Goal: Contribute content

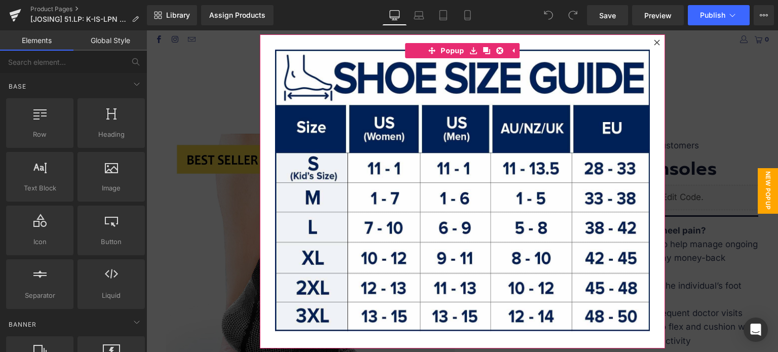
click at [654, 41] on icon at bounding box center [657, 42] width 6 height 6
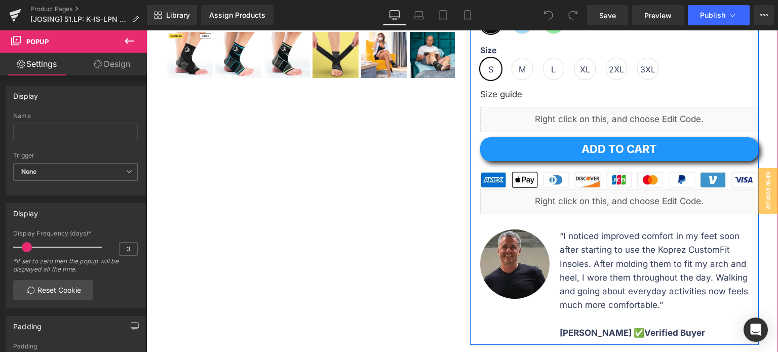
scroll to position [456, 0]
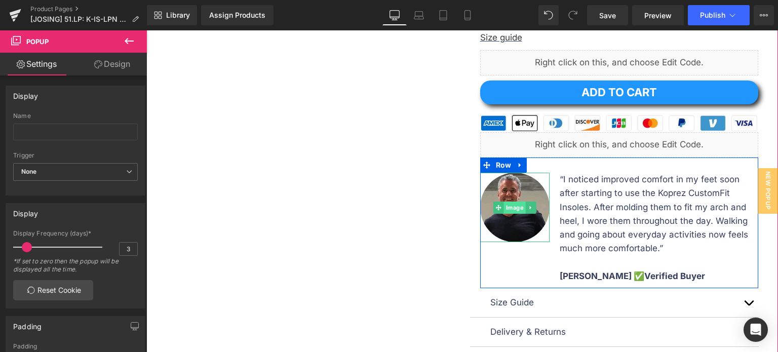
click at [507, 210] on span "Image" at bounding box center [515, 208] width 22 height 12
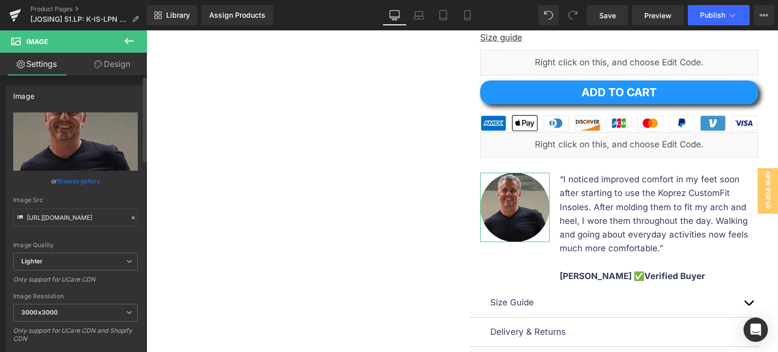
click at [88, 180] on link "Browse gallery" at bounding box center [78, 181] width 43 height 18
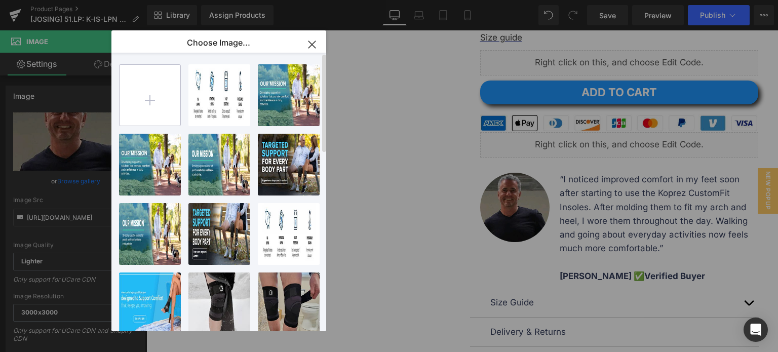
type input "C:\fakepath\Arthur M.jpg"
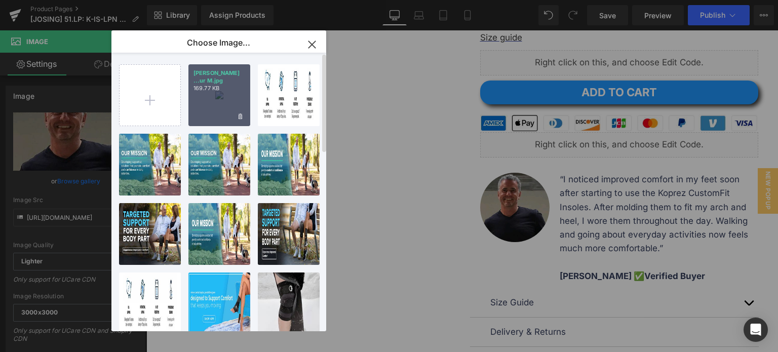
click at [0, 0] on div "Arthur ...ur M.jpg 169.77 KB" at bounding box center [0, 0] width 0 height 0
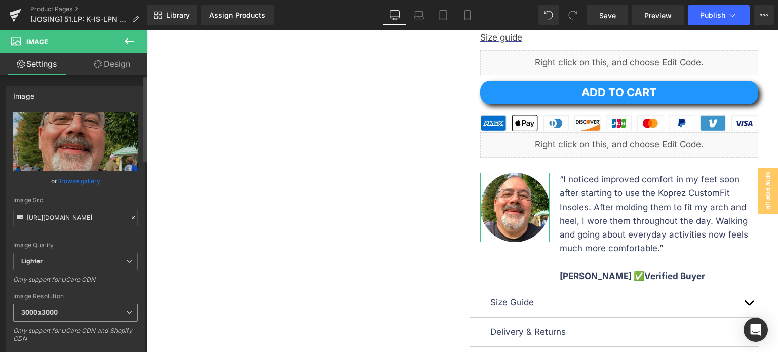
click at [99, 312] on span "3000x3000" at bounding box center [75, 313] width 125 height 18
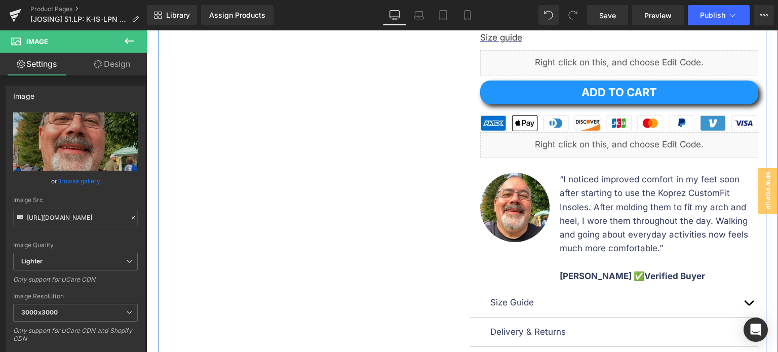
click at [367, 236] on div "Sale Off (P) Image" at bounding box center [462, 19] width 608 height 713
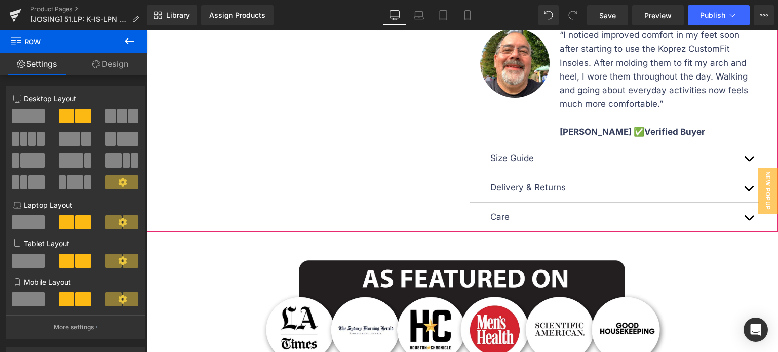
scroll to position [608, 0]
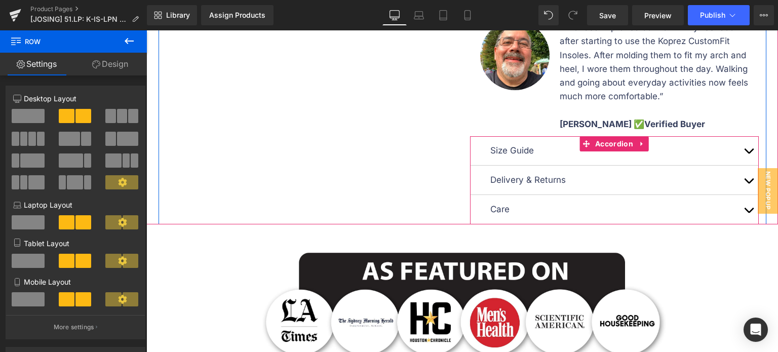
click at [743, 149] on button "button" at bounding box center [748, 150] width 20 height 29
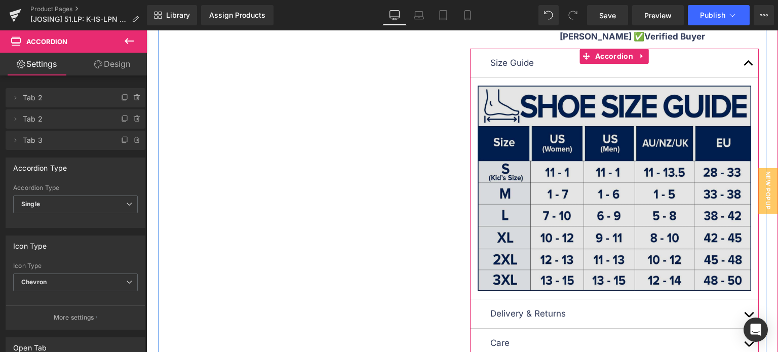
scroll to position [658, 0]
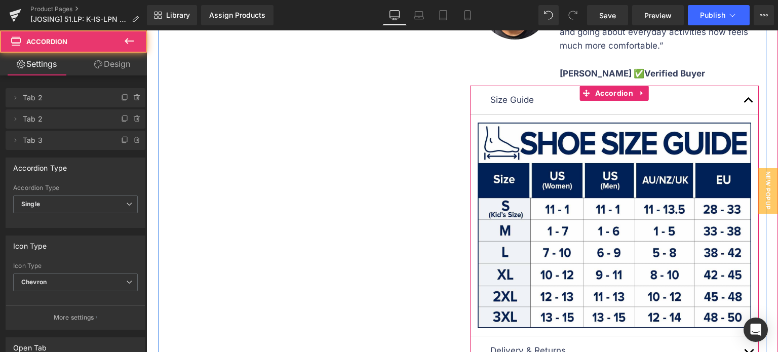
click at [741, 96] on button "button" at bounding box center [748, 100] width 20 height 29
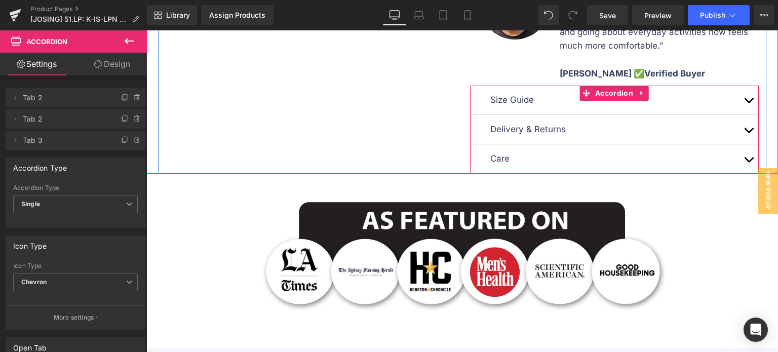
click at [744, 128] on button "button" at bounding box center [748, 129] width 20 height 29
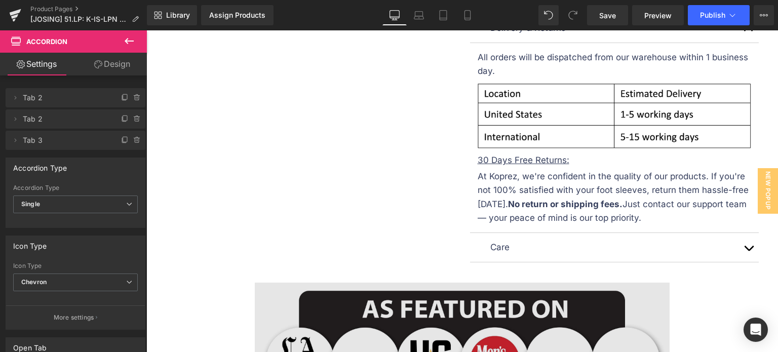
scroll to position [810, 0]
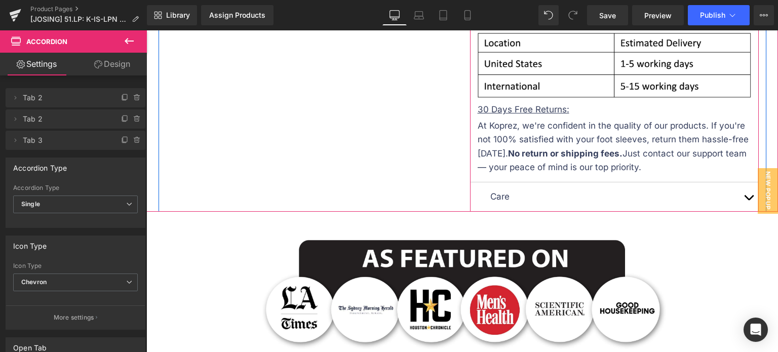
click at [742, 197] on button "button" at bounding box center [748, 196] width 20 height 29
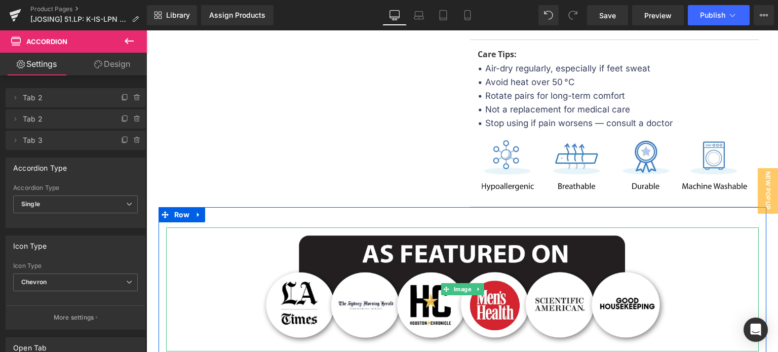
scroll to position [822, 0]
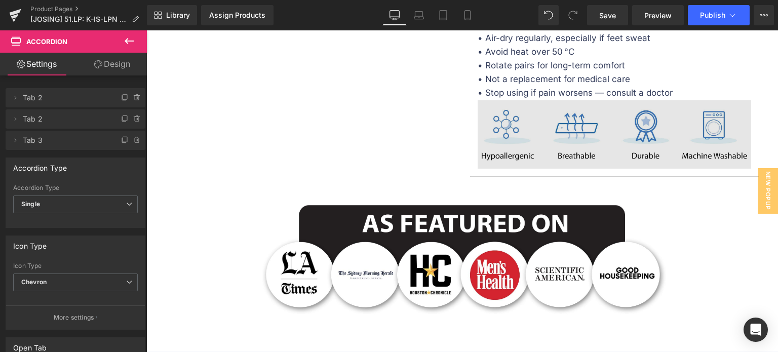
click at [554, 145] on img at bounding box center [613, 134] width 273 height 68
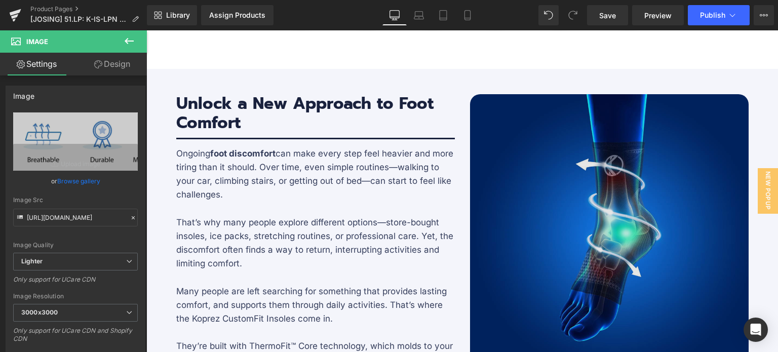
scroll to position [1126, 0]
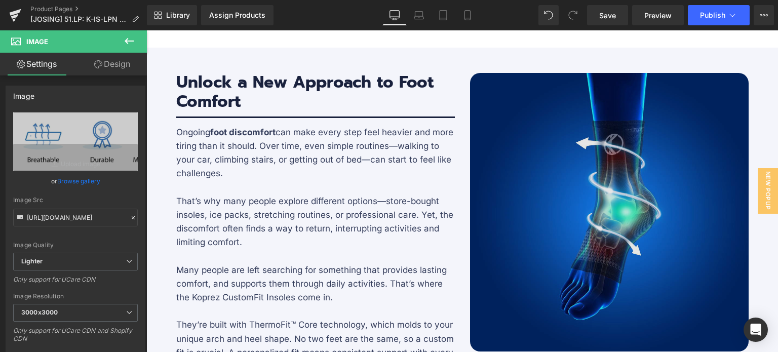
click at [532, 216] on img at bounding box center [609, 212] width 278 height 278
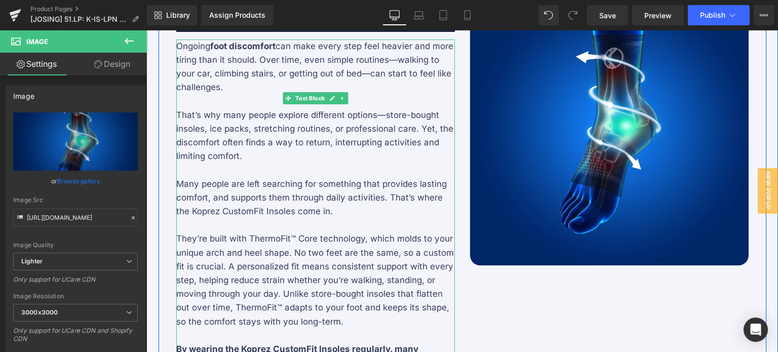
scroll to position [1177, 0]
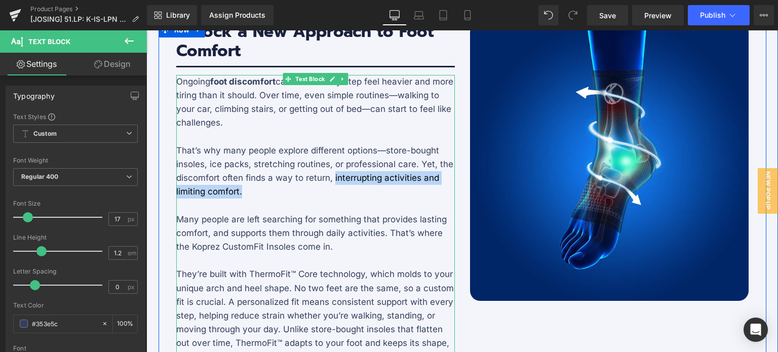
drag, startPoint x: 336, startPoint y: 185, endPoint x: 237, endPoint y: 192, distance: 99.5
click at [237, 192] on p "That’s why many people explore different options—store-bought insoles, ice pack…" at bounding box center [315, 171] width 278 height 55
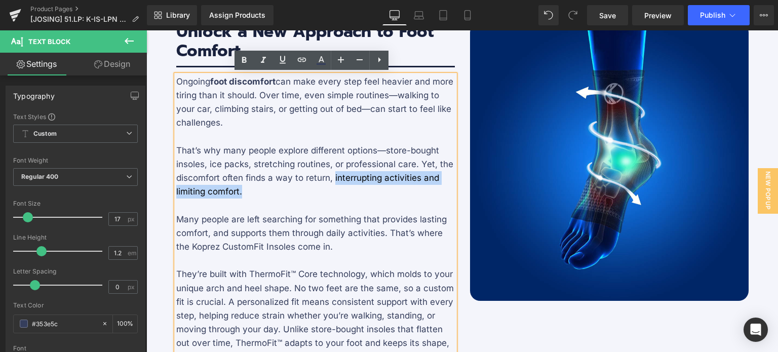
click at [238, 192] on p "That’s why many people explore different options—store-bought insoles, ice pack…" at bounding box center [315, 171] width 278 height 55
drag, startPoint x: 238, startPoint y: 192, endPoint x: 330, endPoint y: 178, distance: 93.2
click at [330, 178] on p "That’s why many people explore different options—store-bought insoles, ice pack…" at bounding box center [315, 171] width 278 height 55
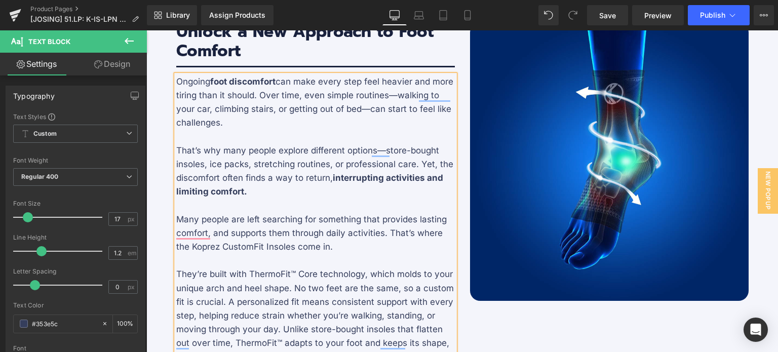
click at [329, 194] on p "That’s why many people explore different options—store-bought insoles, ice pack…" at bounding box center [315, 171] width 278 height 55
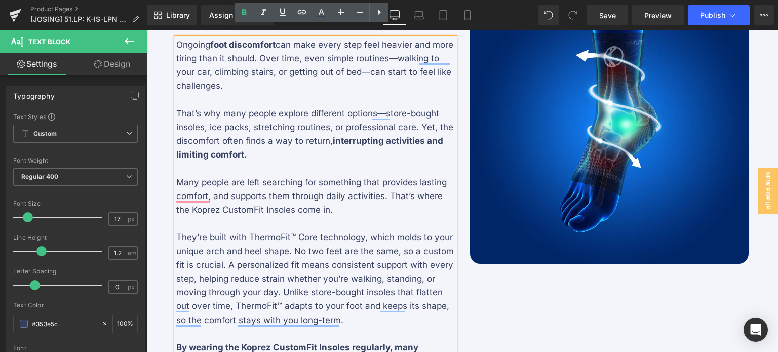
scroll to position [1227, 0]
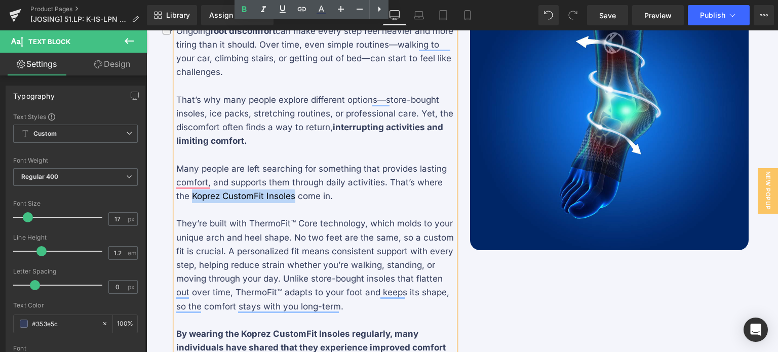
drag, startPoint x: 187, startPoint y: 195, endPoint x: 291, endPoint y: 197, distance: 103.3
click at [291, 197] on p "Many people are left searching for something that provides lasting comfort, and…" at bounding box center [315, 183] width 278 height 42
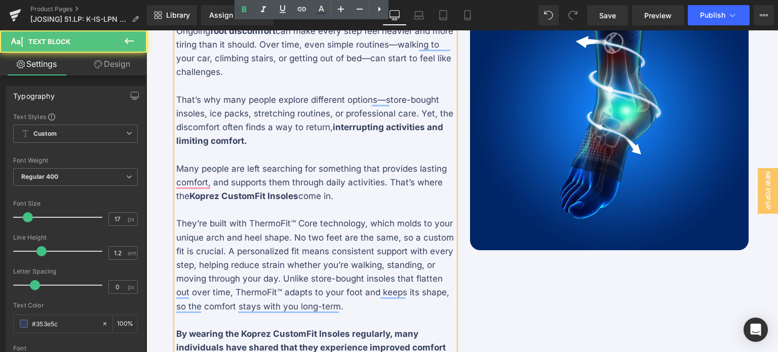
click at [358, 198] on p "Many people are left searching for something that provides lasting comfort, and…" at bounding box center [315, 183] width 278 height 42
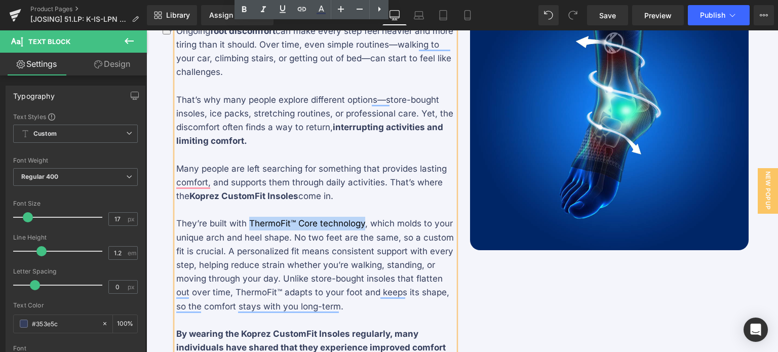
drag, startPoint x: 246, startPoint y: 221, endPoint x: 360, endPoint y: 226, distance: 114.5
click at [360, 226] on p "They’re built with ThermoFit™ Core technology, which molds to your unique arch …" at bounding box center [315, 265] width 278 height 96
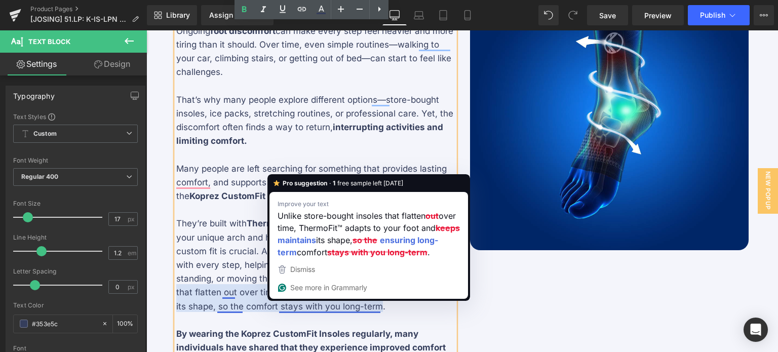
click at [588, 268] on div "Image Unlock a New Approach to Foot Comfort Heading Separator Ongoing foot disc…" at bounding box center [462, 202] width 608 height 461
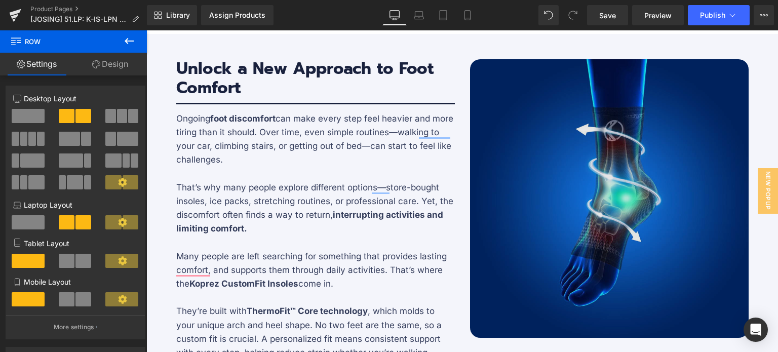
scroll to position [1177, 0]
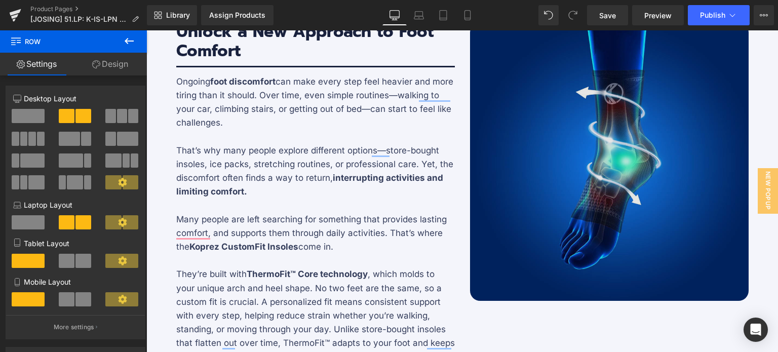
click at [633, 190] on img at bounding box center [609, 161] width 278 height 278
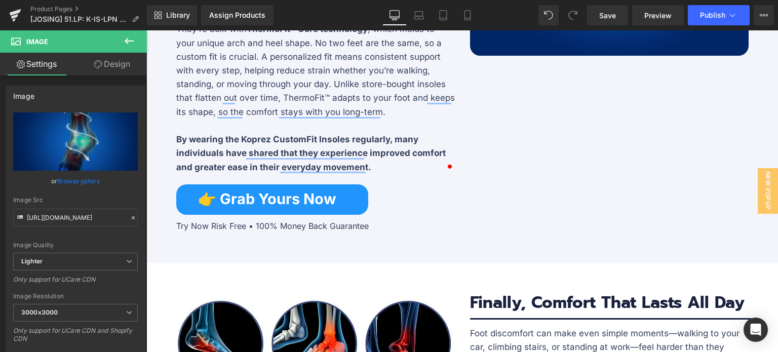
scroll to position [1570, 0]
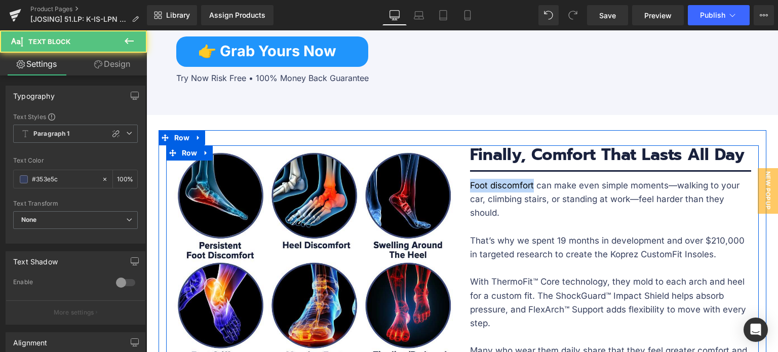
click at [462, 185] on div "Image Finally, Comfort That Lasts All Day Heading Separator Foot discomfort can…" at bounding box center [610, 319] width 296 height 349
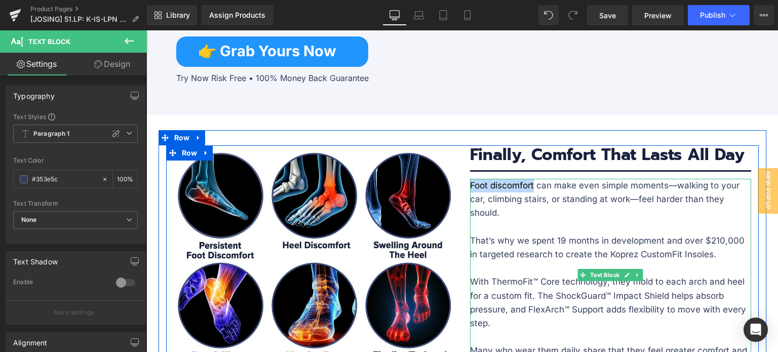
click at [504, 180] on div at bounding box center [610, 180] width 281 height 3
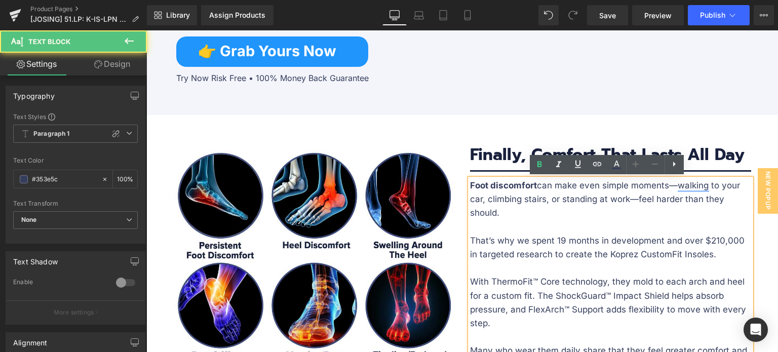
click at [572, 187] on p "Foot discomfort can make even simple moments—walking to your car, climbing stai…" at bounding box center [610, 200] width 281 height 42
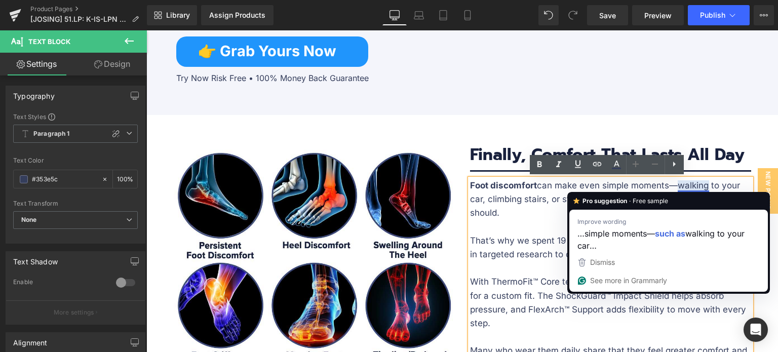
click at [520, 189] on strong "Foot discomfort" at bounding box center [503, 185] width 67 height 10
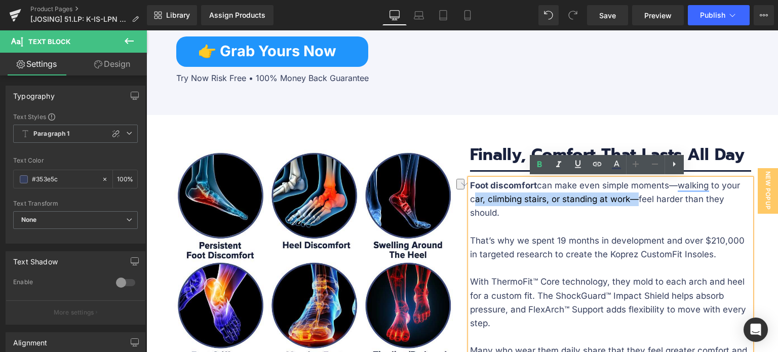
drag, startPoint x: 466, startPoint y: 200, endPoint x: 623, endPoint y: 197, distance: 157.0
click at [624, 200] on p "Foot discomfort can make even simple moments—walking to your car, climbing stai…" at bounding box center [610, 200] width 281 height 42
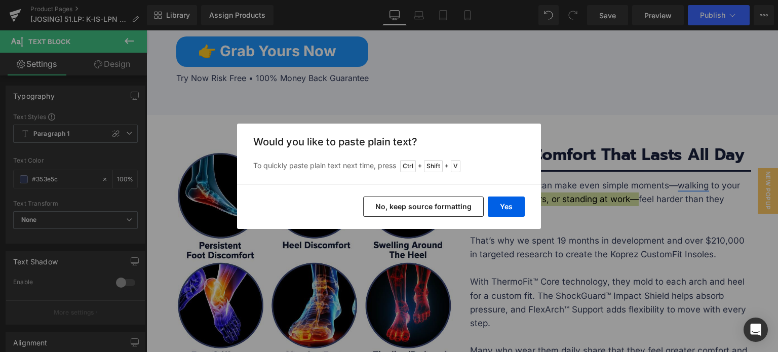
click at [0, 0] on div "Back to Library Insert Would you like to paste plain text? To quickly paste pla…" at bounding box center [0, 0] width 0 height 0
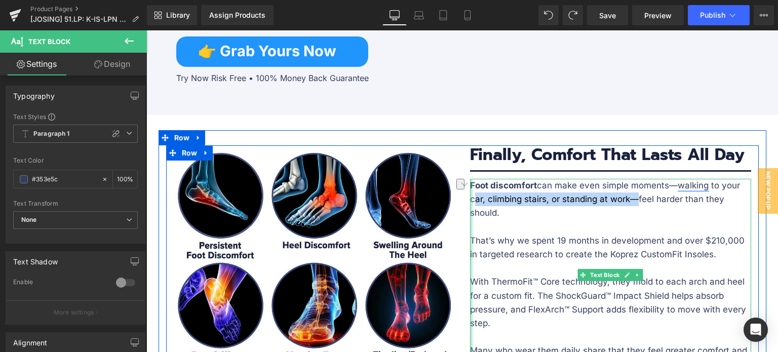
drag, startPoint x: 625, startPoint y: 203, endPoint x: 468, endPoint y: 199, distance: 157.5
click at [470, 199] on div "Foot discomfort can make even simple moments—walking to your car, climbing stai…" at bounding box center [610, 275] width 281 height 193
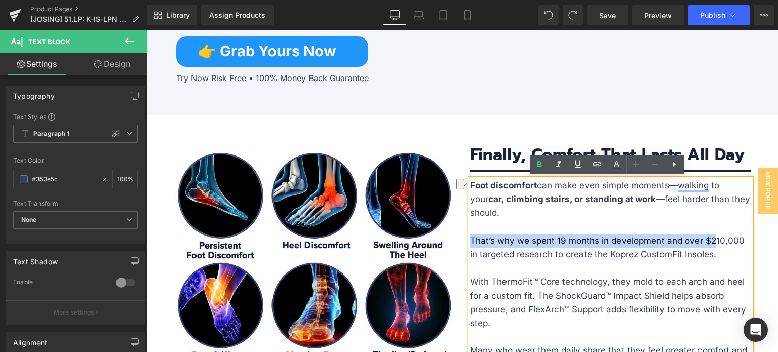
drag, startPoint x: 466, startPoint y: 240, endPoint x: 709, endPoint y: 241, distance: 243.0
click at [709, 241] on p "That’s why we spent 19 months in development and over $210,000 in targeted rese…" at bounding box center [610, 247] width 281 height 27
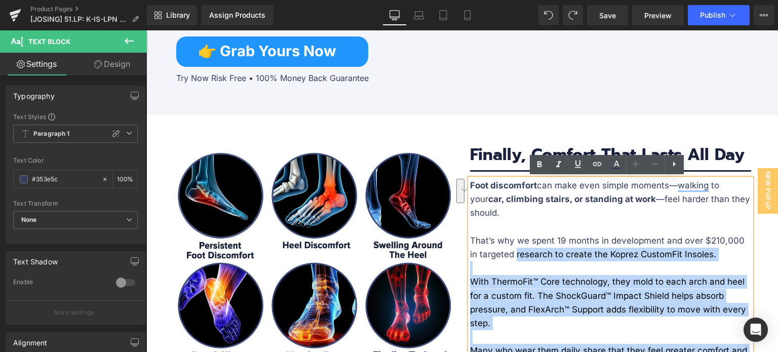
drag, startPoint x: 501, startPoint y: 257, endPoint x: 465, endPoint y: 242, distance: 39.0
click at [470, 242] on div "Foot discomfort can make even simple moments—walking to your car, climbing stai…" at bounding box center [610, 275] width 281 height 193
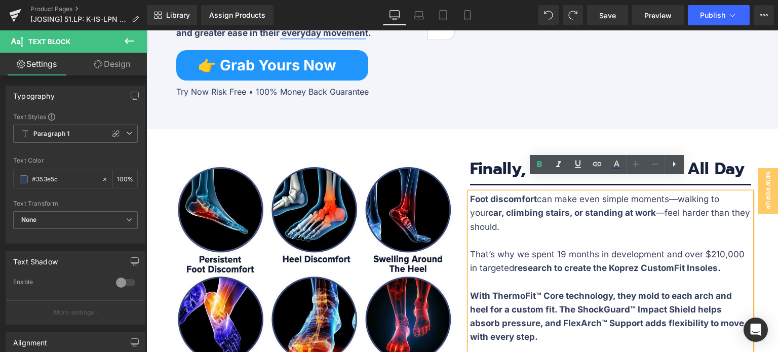
scroll to position [1583, 0]
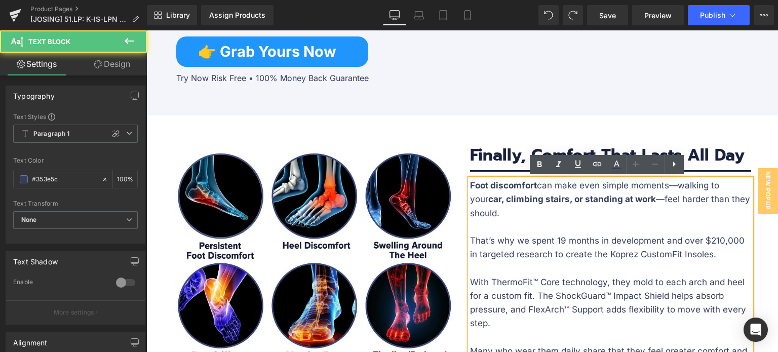
drag, startPoint x: 501, startPoint y: 253, endPoint x: 469, endPoint y: 245, distance: 33.0
click at [470, 245] on p "That’s why we spent 19 months in development and over $210,000 in targeted rese…" at bounding box center [610, 247] width 281 height 27
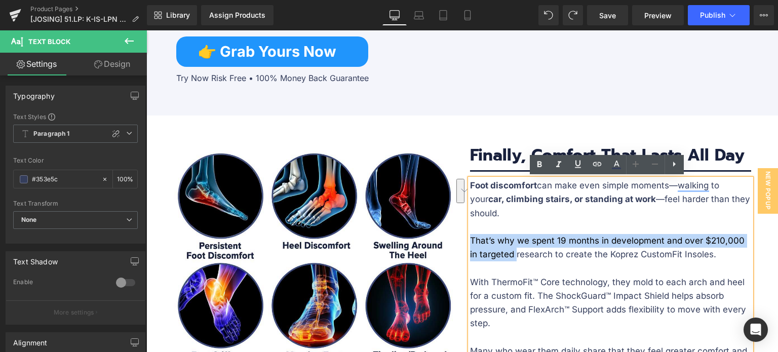
drag, startPoint x: 493, startPoint y: 253, endPoint x: 468, endPoint y: 238, distance: 28.6
click at [470, 238] on p "That’s why we spent 19 months in development and over $210,000 in targeted rese…" at bounding box center [610, 247] width 281 height 27
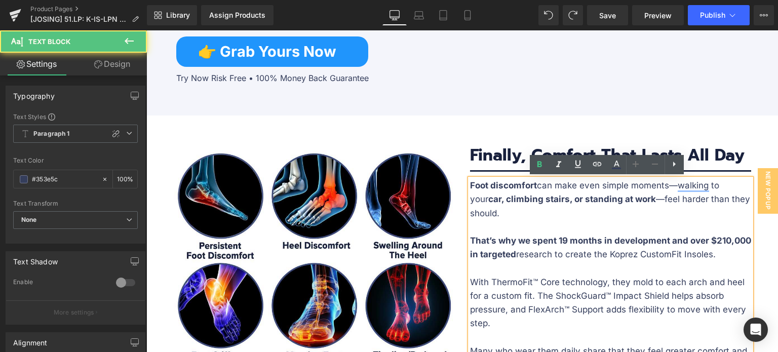
click at [533, 256] on p "That’s why we spent 19 months in development and over $210,000 in targeted rese…" at bounding box center [610, 247] width 281 height 27
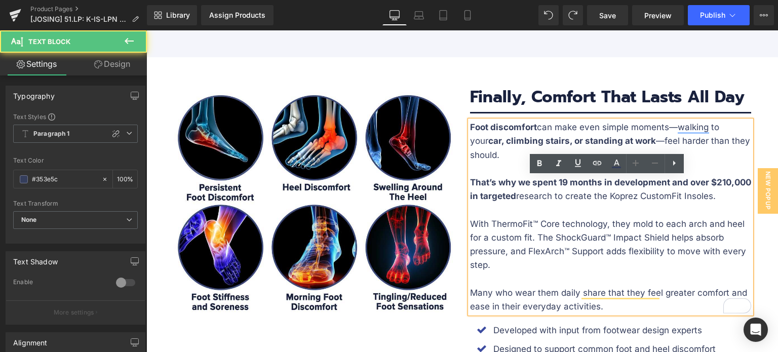
scroll to position [1684, 0]
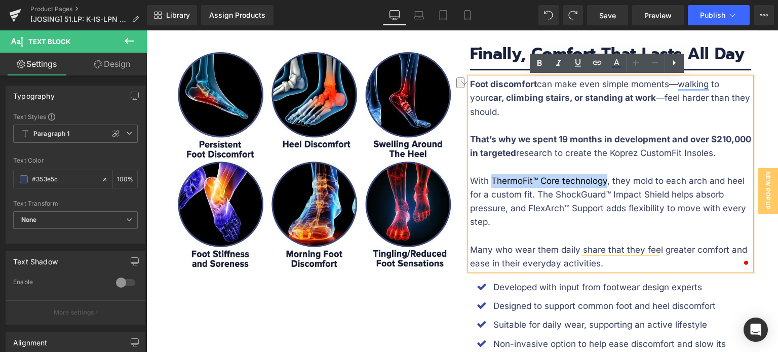
drag, startPoint x: 488, startPoint y: 179, endPoint x: 602, endPoint y: 181, distance: 114.9
click at [602, 181] on p "With ThermoFit™ Core technology, they mold to each arch and heel for a custom f…" at bounding box center [610, 201] width 281 height 55
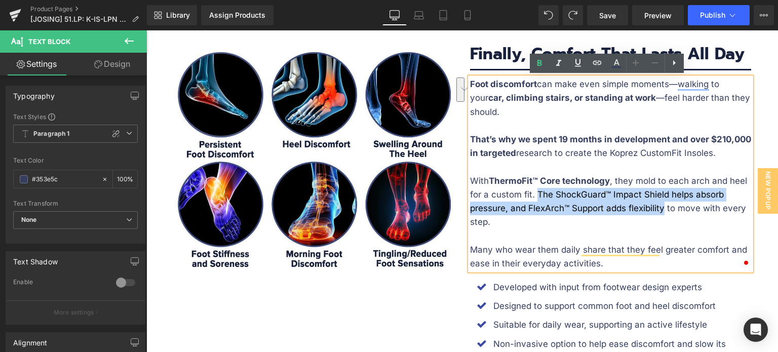
drag, startPoint x: 660, startPoint y: 207, endPoint x: 532, endPoint y: 197, distance: 128.5
click at [532, 197] on p "With ThermoFit™ Core technology , they mold to each arch and heel for a custom …" at bounding box center [610, 201] width 281 height 55
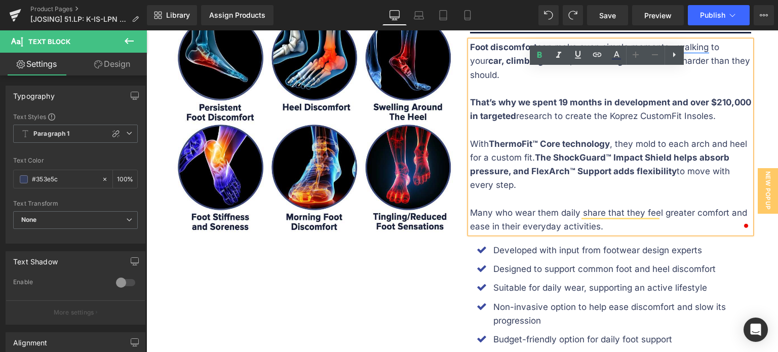
scroll to position [1735, 0]
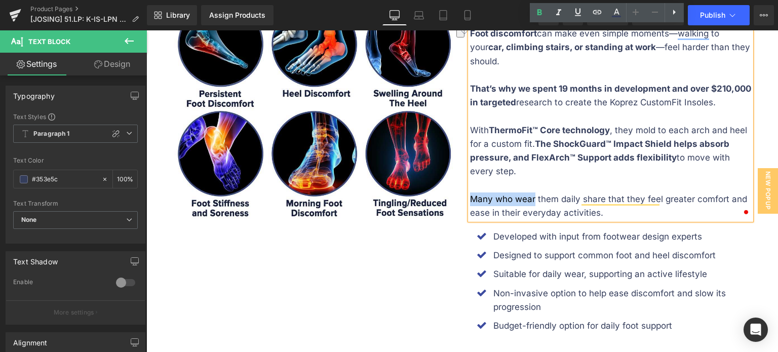
drag, startPoint x: 465, startPoint y: 196, endPoint x: 529, endPoint y: 198, distance: 63.8
click at [529, 198] on div "Foot discomfort can make even simple moments—walking to your car, climbing stai…" at bounding box center [610, 123] width 281 height 193
click at [520, 196] on p "Many who wear them daily share that they feel greater comfort and ease in their…" at bounding box center [610, 205] width 281 height 27
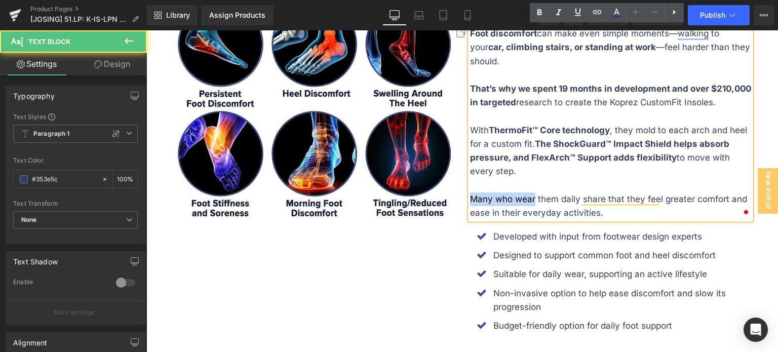
click at [527, 199] on p "Many who wear them daily share that they feel greater comfort and ease in their…" at bounding box center [610, 205] width 281 height 27
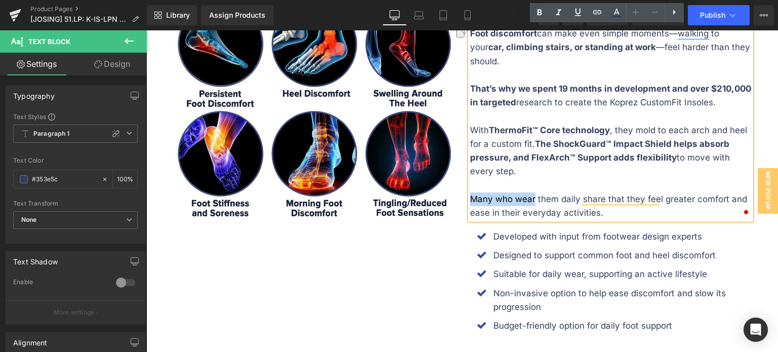
drag, startPoint x: 517, startPoint y: 198, endPoint x: 467, endPoint y: 195, distance: 49.7
click at [470, 195] on p "Many who wear them daily share that they feel greater comfort and ease in their…" at bounding box center [610, 205] width 281 height 27
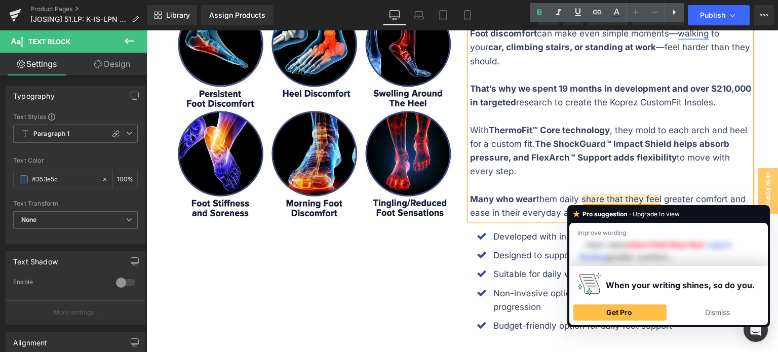
click at [579, 197] on p "Many who wear them daily share that they feel greater comfort and ease in their…" at bounding box center [610, 205] width 281 height 27
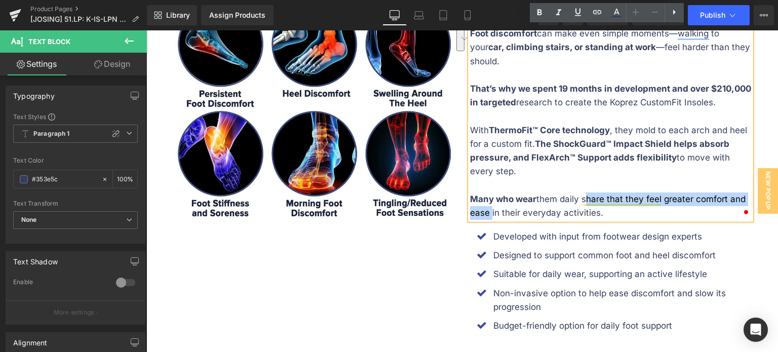
drag, startPoint x: 579, startPoint y: 198, endPoint x: 485, endPoint y: 212, distance: 95.2
click at [485, 212] on p "Many who wear them daily share that they feel greater comfort and ease in their…" at bounding box center [610, 205] width 281 height 27
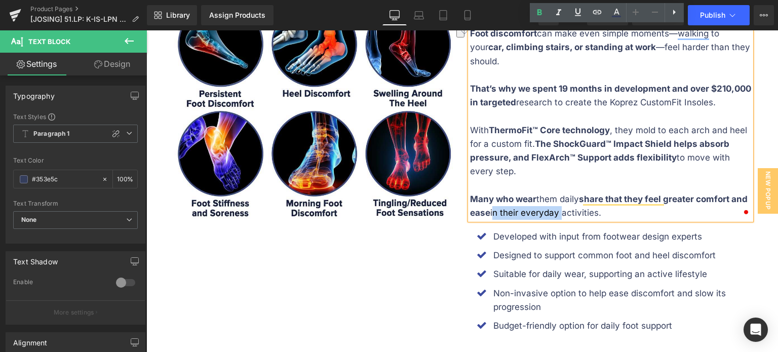
drag, startPoint x: 556, startPoint y: 212, endPoint x: 488, endPoint y: 209, distance: 67.9
click at [488, 209] on p "Many who wear them daily share that they feel greater comfort and ease in their…" at bounding box center [610, 205] width 281 height 27
click at [501, 221] on link at bounding box center [506, 227] width 11 height 12
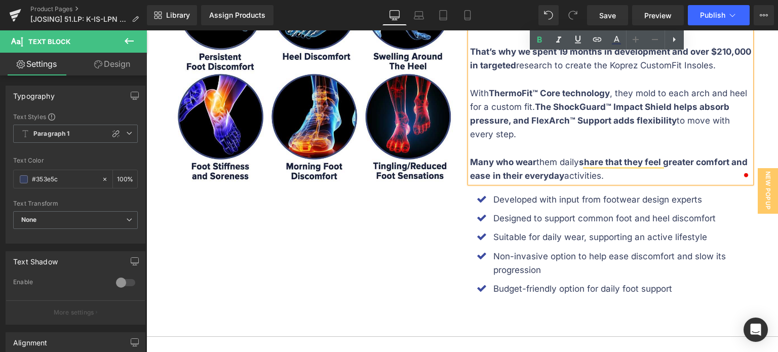
scroll to position [1786, 0]
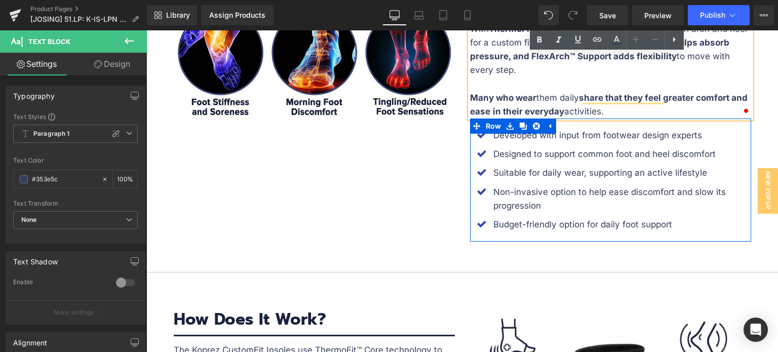
scroll to position [1836, 0]
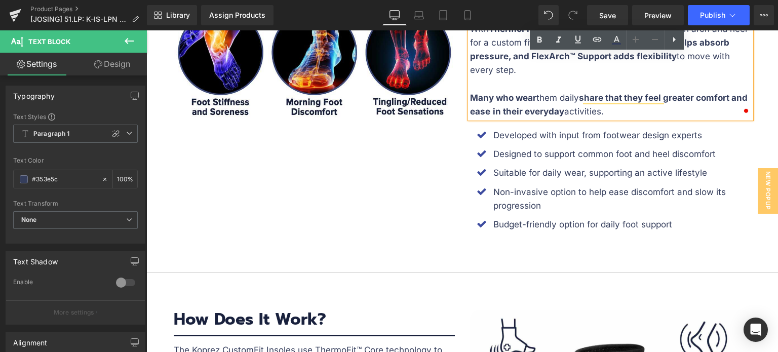
drag, startPoint x: 600, startPoint y: 112, endPoint x: 562, endPoint y: 116, distance: 38.2
click at [562, 116] on p "Many who wear them daily share that they feel greater comfort and ease in their…" at bounding box center [610, 104] width 281 height 27
click at [648, 107] on p "Many who wear them daily share that they feel greater comfort and ease in their…" at bounding box center [610, 104] width 281 height 27
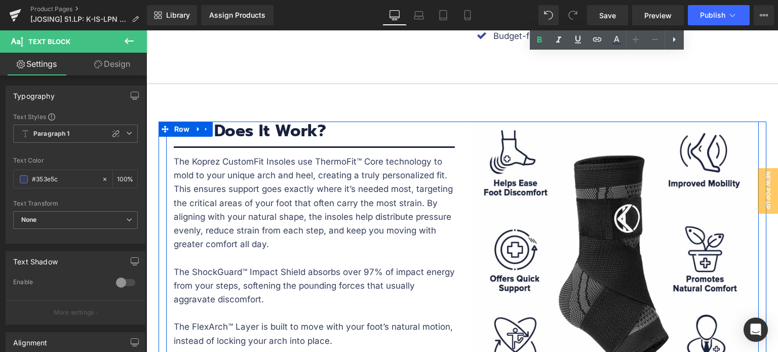
scroll to position [2039, 0]
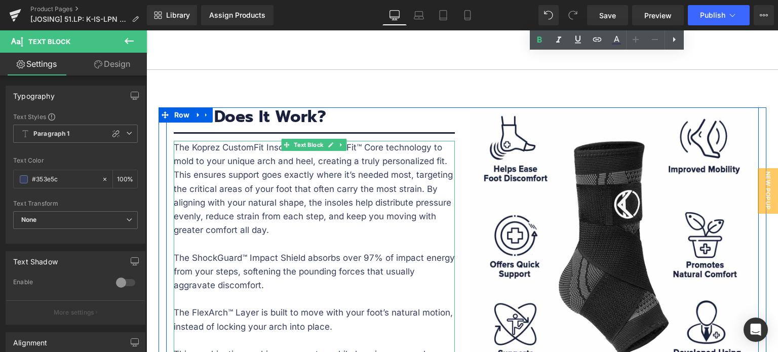
click at [215, 145] on p "The Koprez CustomFit Insoles use ThermoFit™ Core technology to mold to your uni…" at bounding box center [314, 189] width 281 height 96
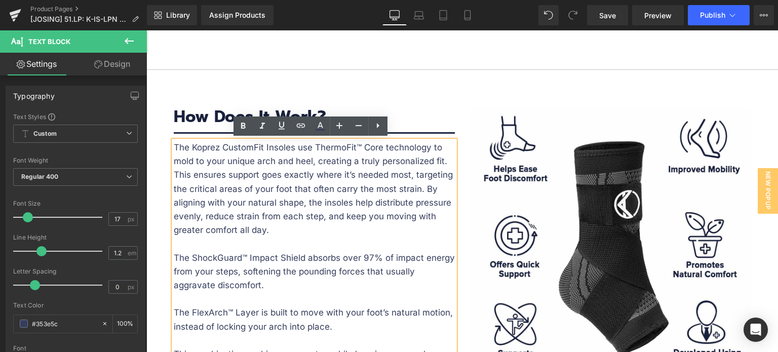
click at [318, 150] on p "The Koprez CustomFit Insoles use ThermoFit™ Core technology to mold to your uni…" at bounding box center [314, 189] width 281 height 96
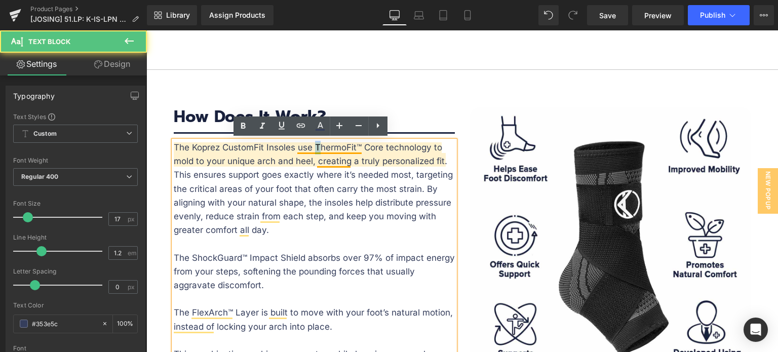
click at [314, 143] on p "The Koprez CustomFit Insoles use ThermoFit™ Core technology to mold to your uni…" at bounding box center [314, 189] width 281 height 96
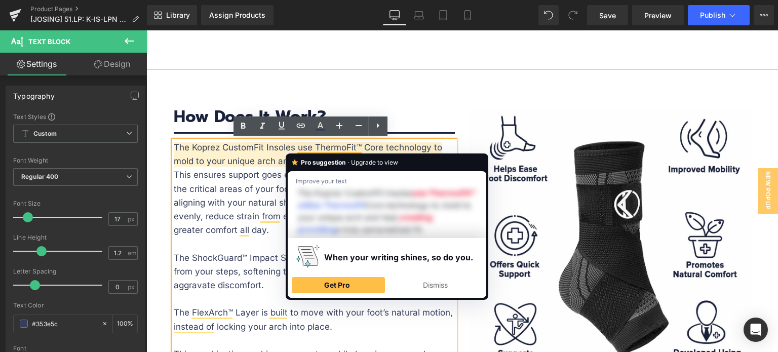
click at [388, 151] on p "The Koprez CustomFit Insoles use ThermoFit™ Core technology to mold to your uni…" at bounding box center [314, 189] width 281 height 96
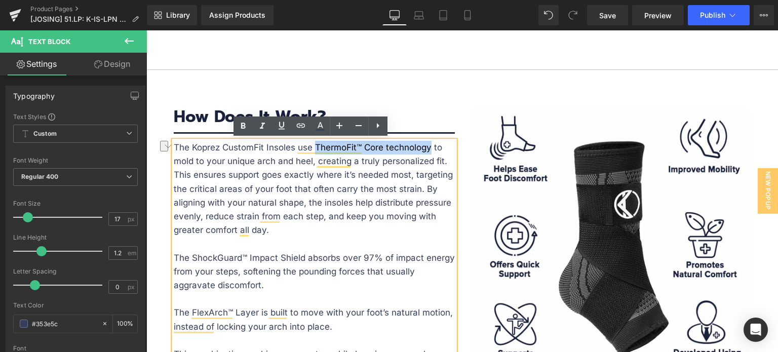
drag, startPoint x: 311, startPoint y: 144, endPoint x: 427, endPoint y: 146, distance: 116.0
click at [427, 146] on p "The Koprez CustomFit Insoles use ThermoFit™ Core technology to mold to your uni…" at bounding box center [314, 189] width 281 height 96
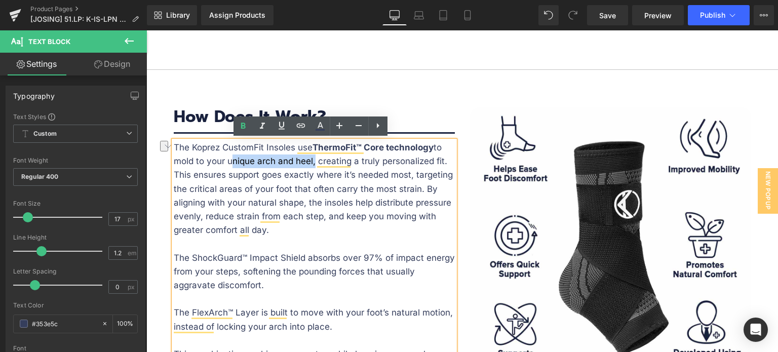
drag, startPoint x: 224, startPoint y: 162, endPoint x: 308, endPoint y: 162, distance: 84.0
click at [308, 162] on p "The Koprez CustomFit Insoles use ThermoFit™ Core technology to mold to your uni…" at bounding box center [314, 189] width 281 height 96
drag, startPoint x: 378, startPoint y: 161, endPoint x: 441, endPoint y: 162, distance: 62.8
click at [441, 162] on p "The Koprez CustomFit Insoles use ThermoFit™ Core technology to mold to your uni…" at bounding box center [314, 189] width 281 height 96
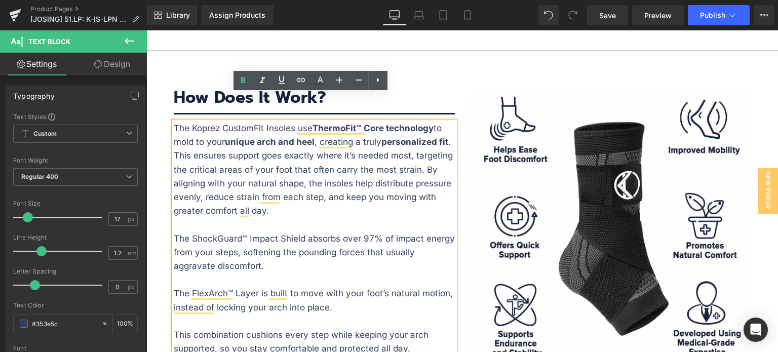
scroll to position [2089, 0]
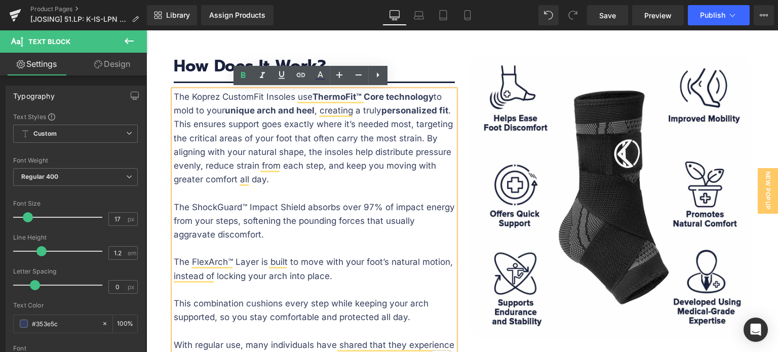
click at [342, 166] on p "The Koprez CustomFit Insoles use ThermoFit™ Core technology to mold to your uni…" at bounding box center [314, 138] width 281 height 96
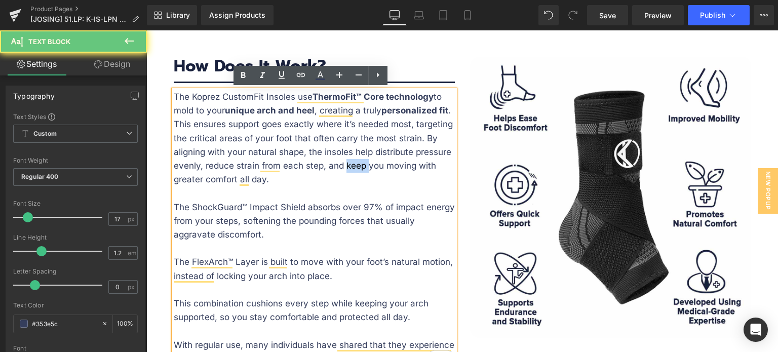
click at [342, 166] on p "The Koprez CustomFit Insoles use ThermoFit™ Core technology to mold to your uni…" at bounding box center [314, 138] width 281 height 96
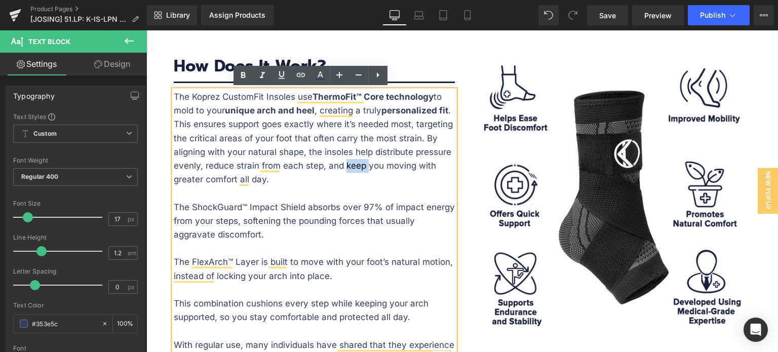
click at [367, 165] on p "The Koprez CustomFit Insoles use ThermoFit™ Core technology to mold to your uni…" at bounding box center [314, 138] width 281 height 96
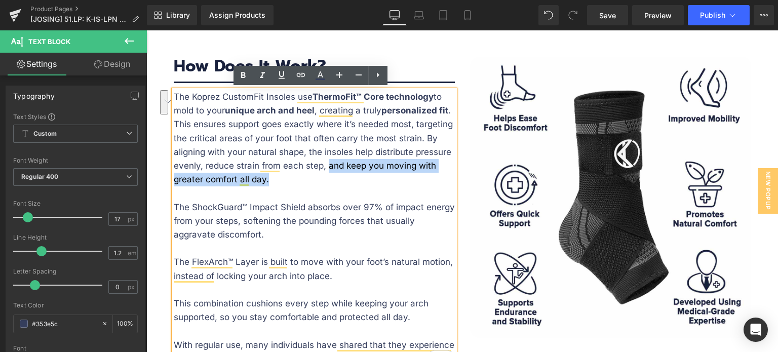
drag, startPoint x: 322, startPoint y: 166, endPoint x: 264, endPoint y: 179, distance: 59.1
click at [264, 179] on p "The Koprez CustomFit Insoles use ThermoFit™ Core technology to mold to your uni…" at bounding box center [314, 138] width 281 height 96
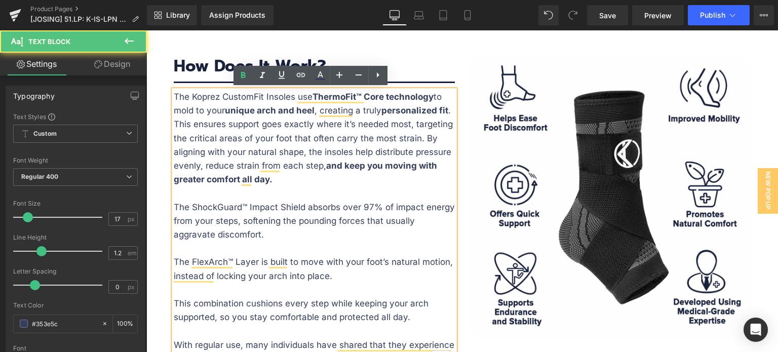
click at [298, 183] on p "The Koprez CustomFit Insoles use ThermoFit™ Core technology to mold to your uni…" at bounding box center [314, 138] width 281 height 96
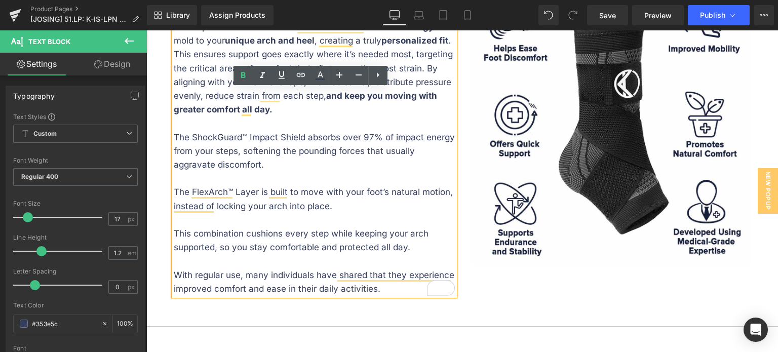
scroll to position [2191, 0]
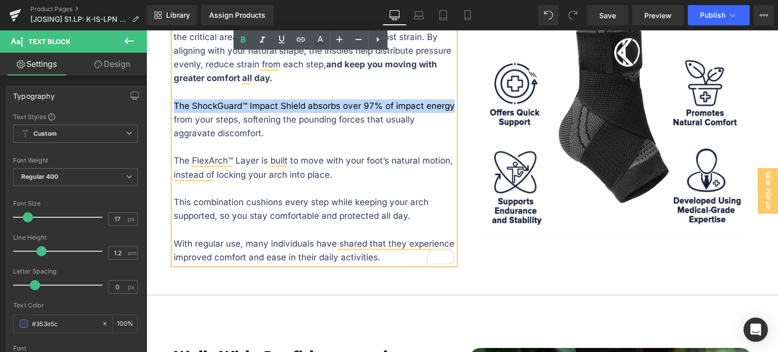
drag, startPoint x: 450, startPoint y: 104, endPoint x: 170, endPoint y: 106, distance: 279.5
click at [174, 106] on p "The ShockGuard™ Impact Shield absorbs over 97% of impact energy from your steps…" at bounding box center [314, 120] width 281 height 42
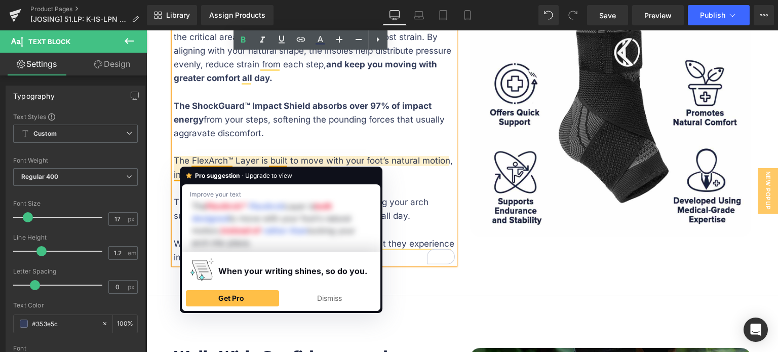
click at [311, 143] on p "To enrich screen reader interactions, please activate Accessibility in Grammarl…" at bounding box center [314, 147] width 281 height 14
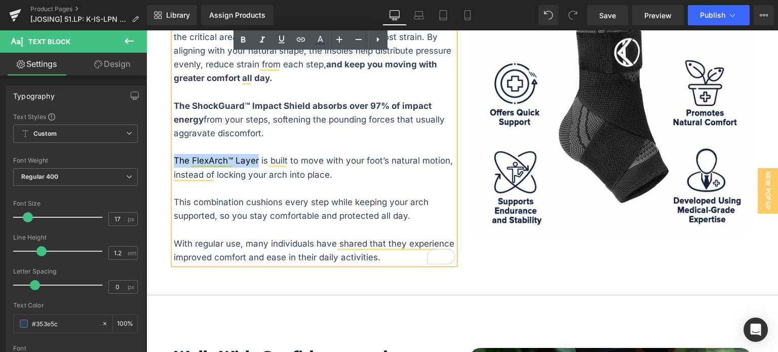
drag, startPoint x: 170, startPoint y: 161, endPoint x: 253, endPoint y: 159, distance: 83.6
click at [253, 159] on p "The FlexArch™ Layer is built to move with your foot’s natural motion, instead o…" at bounding box center [314, 167] width 281 height 27
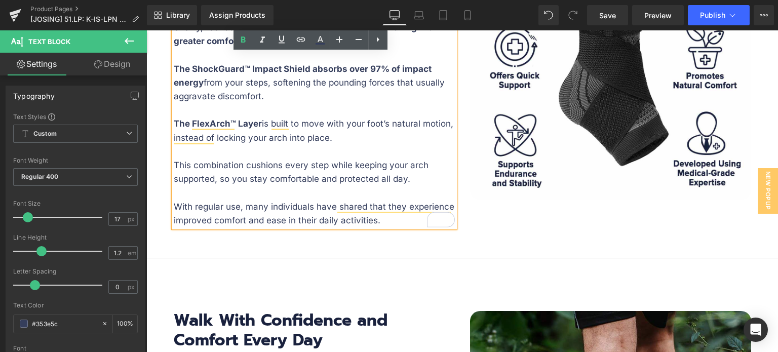
scroll to position [2241, 0]
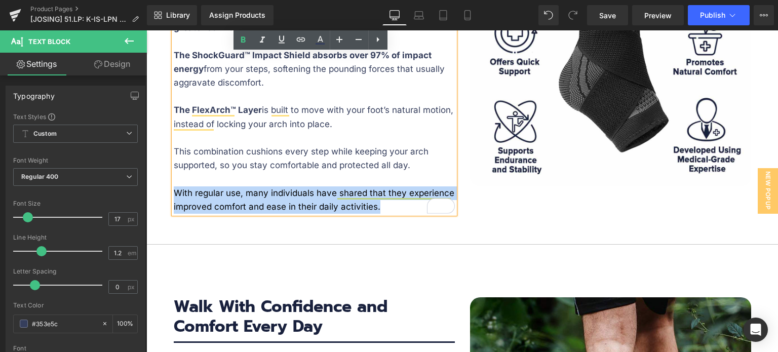
drag, startPoint x: 171, startPoint y: 191, endPoint x: 375, endPoint y: 207, distance: 204.2
click at [375, 207] on p "With regular use, many individuals have shared that they experience improved co…" at bounding box center [314, 199] width 281 height 27
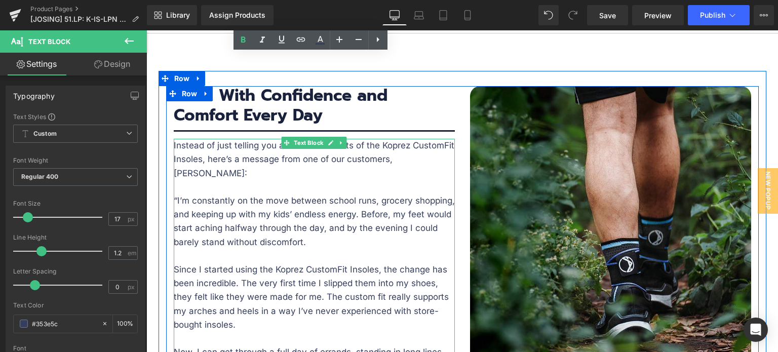
scroll to position [2393, 0]
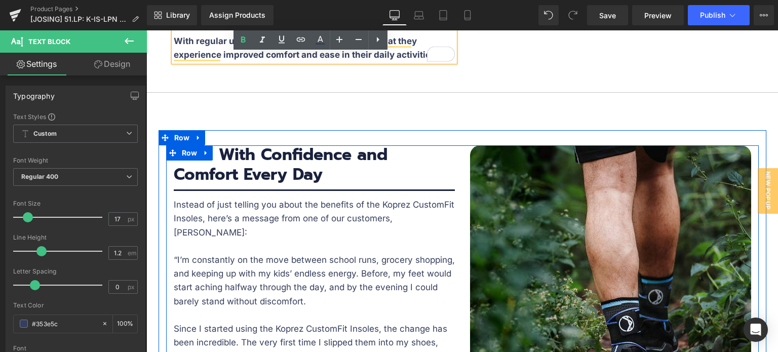
click at [369, 157] on h3 "Walk With Confidence and Comfort Every Day" at bounding box center [314, 164] width 281 height 39
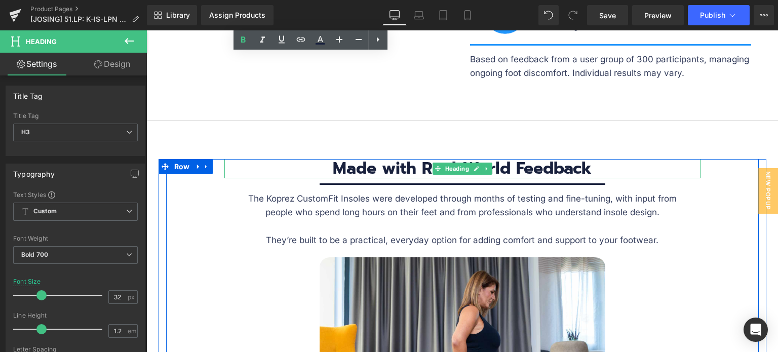
scroll to position [3254, 0]
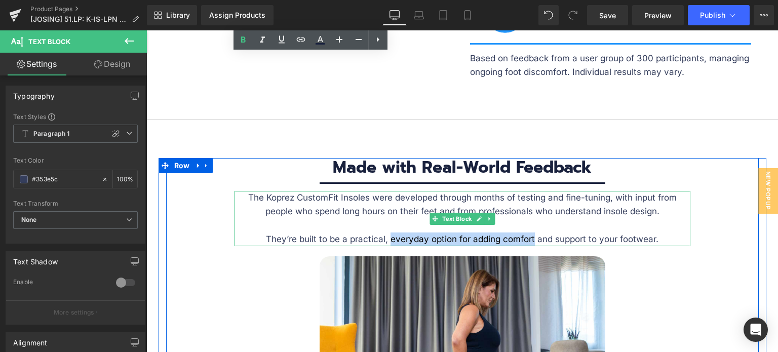
drag, startPoint x: 531, startPoint y: 224, endPoint x: 386, endPoint y: 222, distance: 144.3
click at [386, 232] on p "They’re built to be a practical, everyday option for adding comfort and support…" at bounding box center [462, 239] width 456 height 14
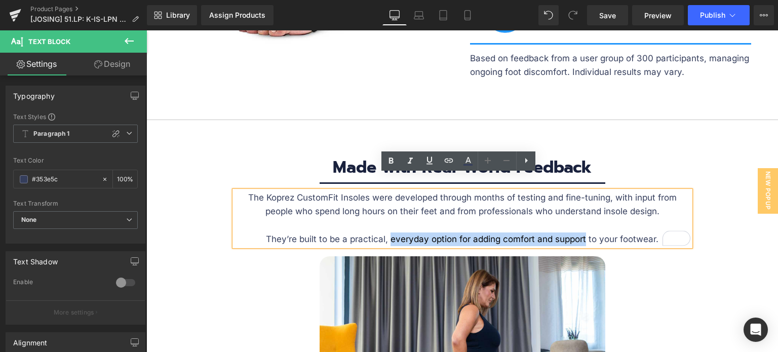
drag, startPoint x: 581, startPoint y: 224, endPoint x: 385, endPoint y: 222, distance: 195.9
click at [385, 232] on p "They’re built to be a practical, everyday option for adding comfort and support…" at bounding box center [462, 239] width 456 height 14
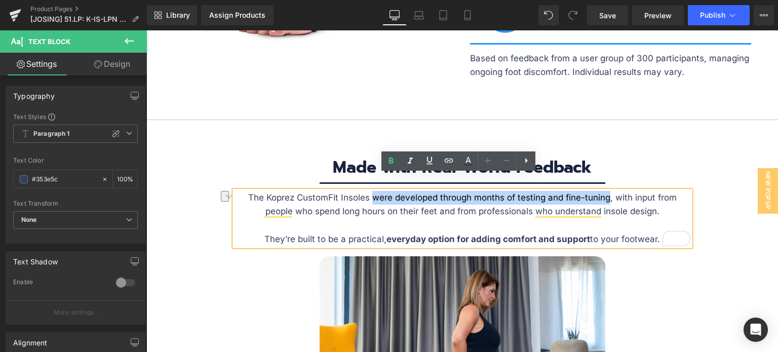
drag, startPoint x: 368, startPoint y: 182, endPoint x: 606, endPoint y: 187, distance: 238.0
click at [606, 191] on p "The Koprez CustomFit Insoles were developed through months of testing and fine-…" at bounding box center [462, 204] width 456 height 27
click at [659, 158] on h3 "Made with Real-World Feedback" at bounding box center [462, 167] width 476 height 19
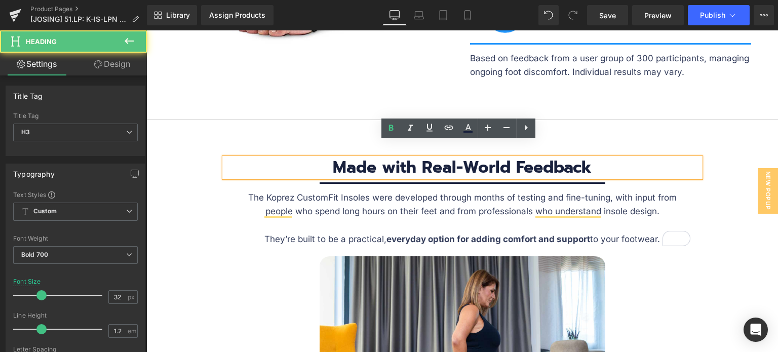
drag, startPoint x: 721, startPoint y: 180, endPoint x: 625, endPoint y: 169, distance: 96.3
click at [721, 180] on div "Made with Real-World Feedback Heading Separator The Koprez CustomFit Insoles we…" at bounding box center [462, 310] width 592 height 305
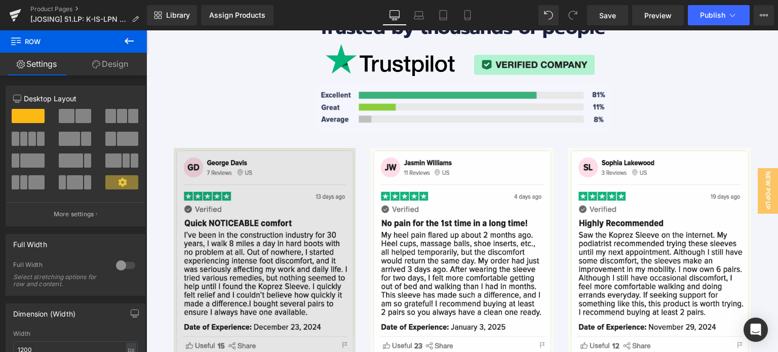
scroll to position [3811, 0]
